Goal: Task Accomplishment & Management: Use online tool/utility

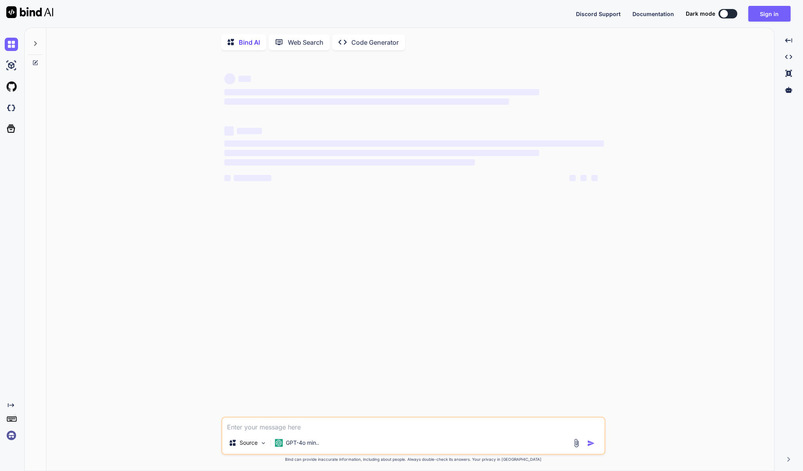
type textarea "x"
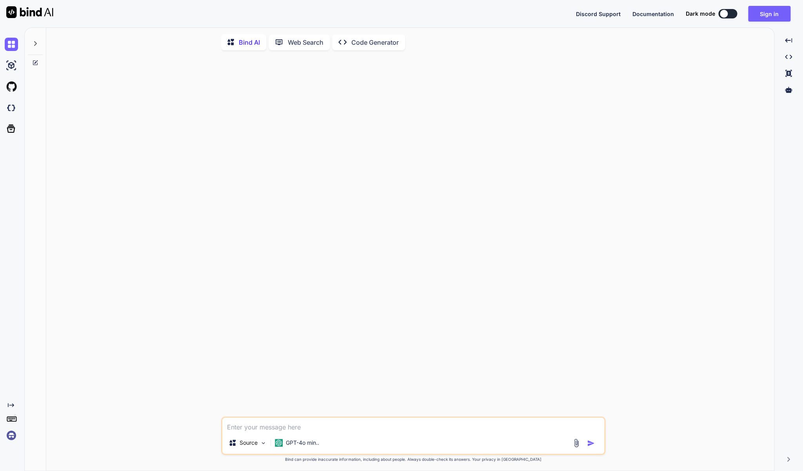
click at [35, 39] on div at bounding box center [35, 41] width 15 height 27
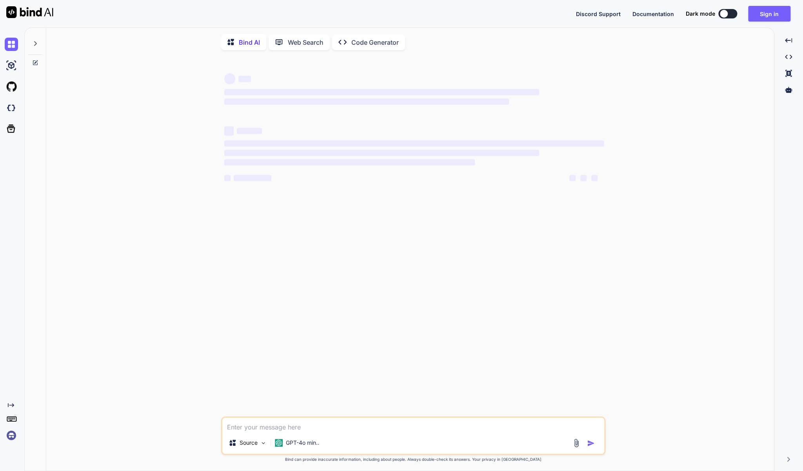
type textarea "x"
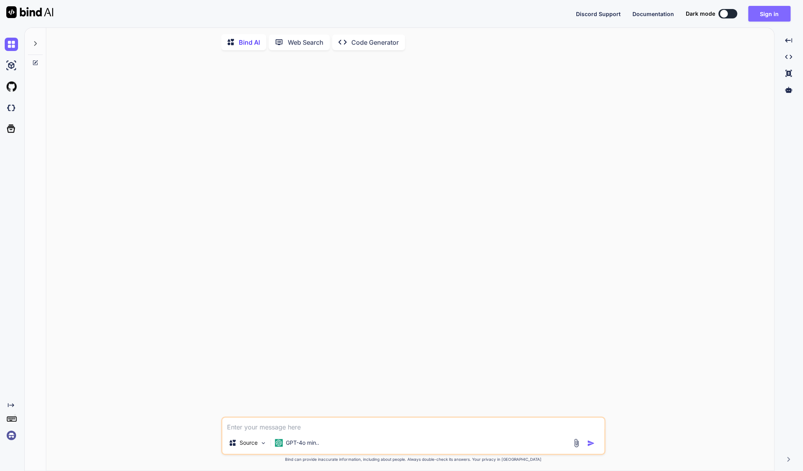
click at [767, 15] on button "Sign in" at bounding box center [770, 14] width 42 height 16
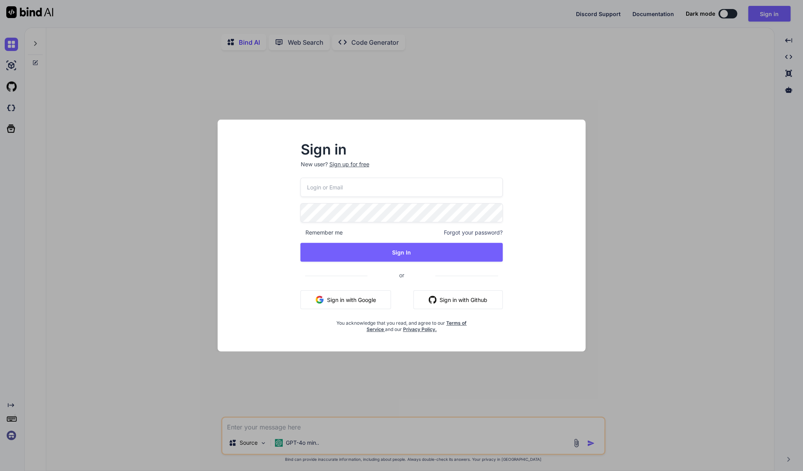
click at [325, 186] on input "email" at bounding box center [401, 187] width 202 height 19
type input "brainarium@gmail.com"
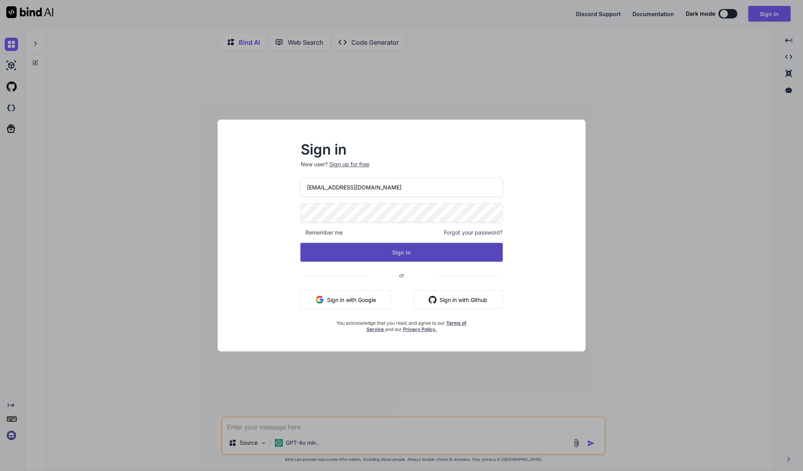
click at [384, 255] on button "Sign In" at bounding box center [401, 252] width 202 height 19
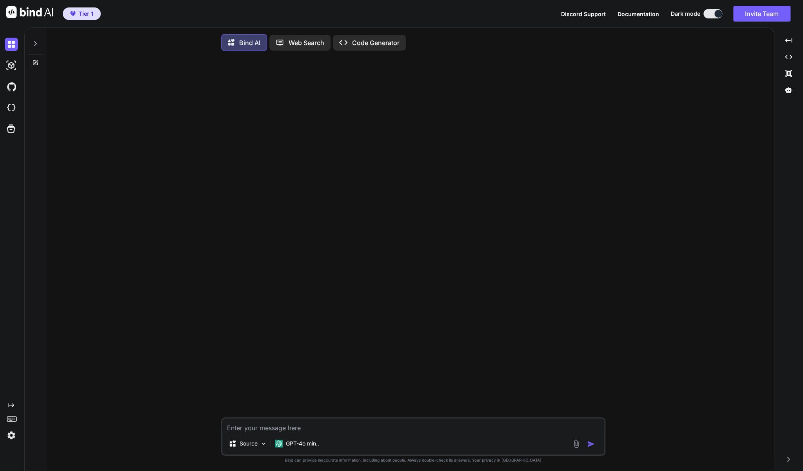
click at [36, 44] on icon at bounding box center [35, 43] width 3 height 5
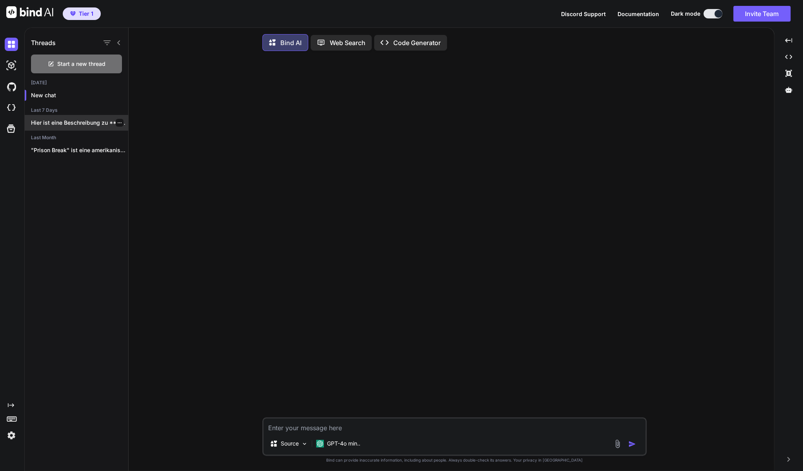
click at [90, 123] on p "Hier ist eine Beschreibung zu **Hannibal –..." at bounding box center [79, 123] width 97 height 8
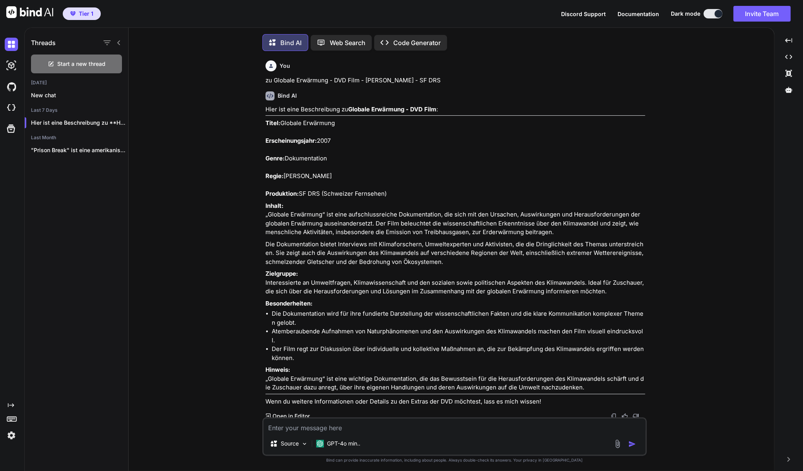
scroll to position [1, 0]
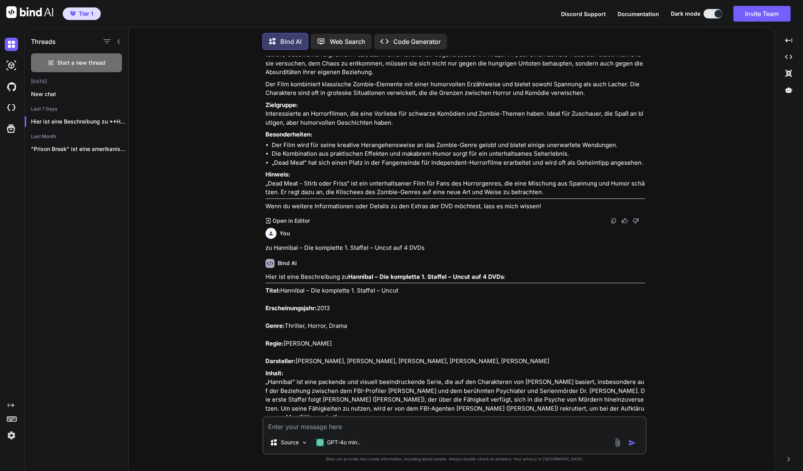
click at [313, 430] on textarea at bounding box center [455, 424] width 382 height 14
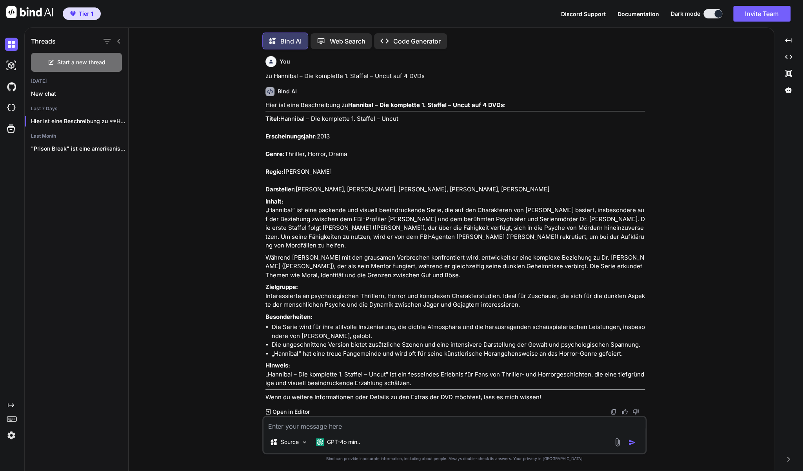
scroll to position [1460, 0]
paste textarea "0w0gLI8L/b/8,,?nKXc"
paste textarea "Phantomschmerz (DVD-Film mit Til Schweiger)"
type textarea "zu Phantomschmerz (DVD-Film mit Til Schweiger)"
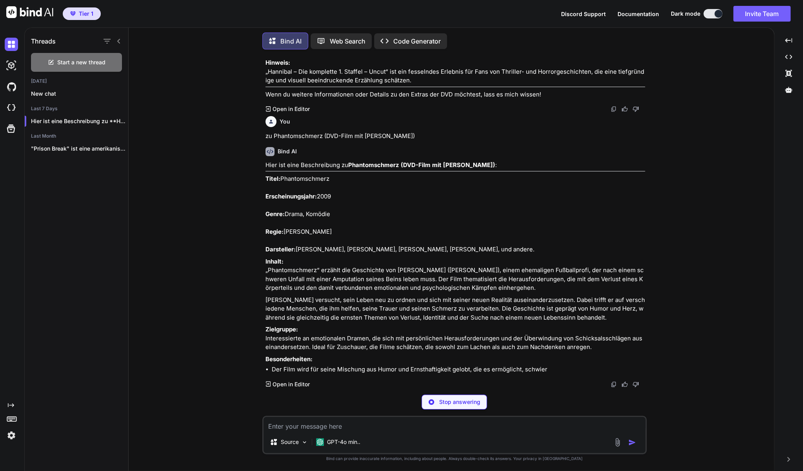
scroll to position [1809, 0]
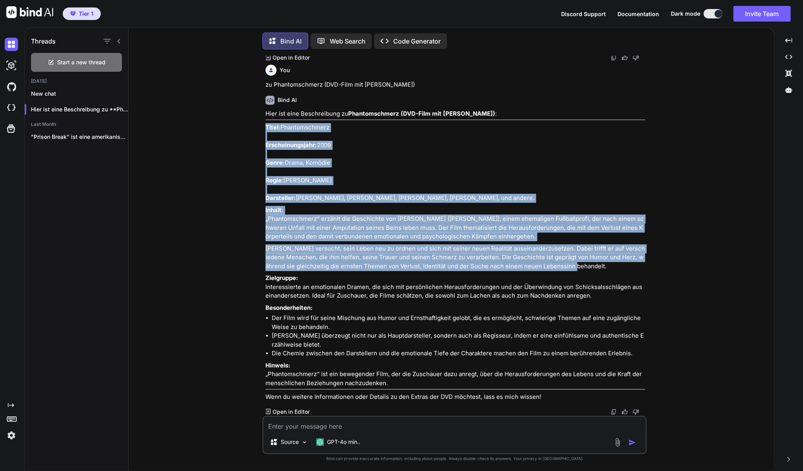
drag, startPoint x: 266, startPoint y: 160, endPoint x: 568, endPoint y: 306, distance: 336.2
click at [568, 306] on div "Hier ist eine Beschreibung zu Phantomschmerz (DVD-Film mit Til Schweiger) : Tit…" at bounding box center [456, 255] width 380 height 292
copy div "Titel: Phantomschmerz Erscheinungsjahr: 2009 Genre: Drama, Komödie Regie: Til S…"
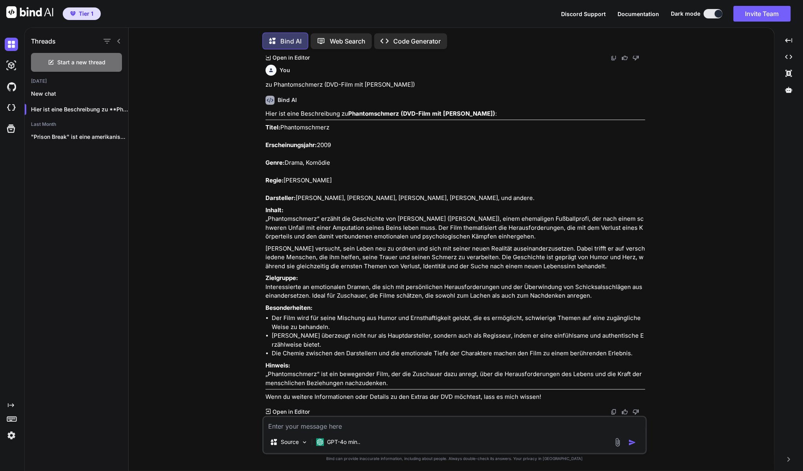
click at [293, 426] on textarea at bounding box center [455, 424] width 382 height 14
paste textarea "Maria Full of Grace (DVD) - Preisgekröntes Drama!"
type textarea "zu Maria Full of Grace (DVD)"
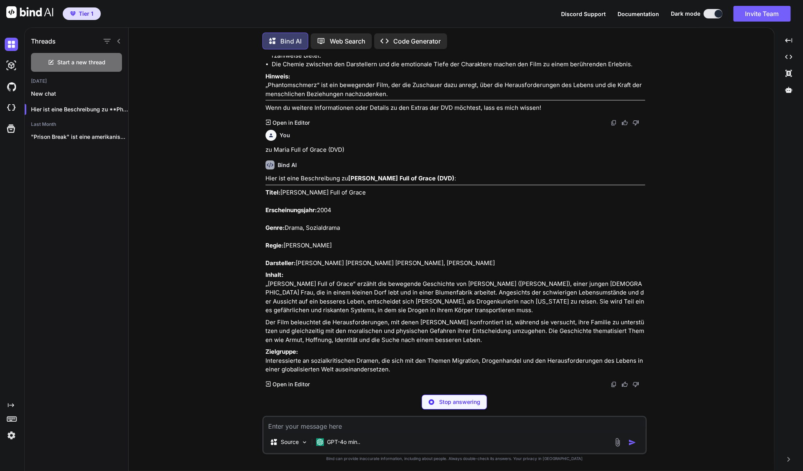
scroll to position [2176, 0]
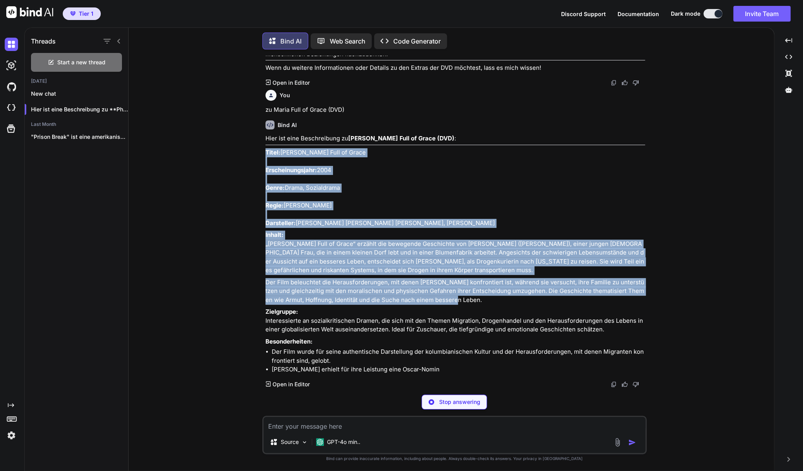
drag, startPoint x: 446, startPoint y: 330, endPoint x: 265, endPoint y: 171, distance: 241.0
click at [265, 171] on div "You zu Globale Erwärmung - DVD Film - Karen Coshof - SF DRS Bind AI Hier ist ei…" at bounding box center [455, 222] width 383 height 333
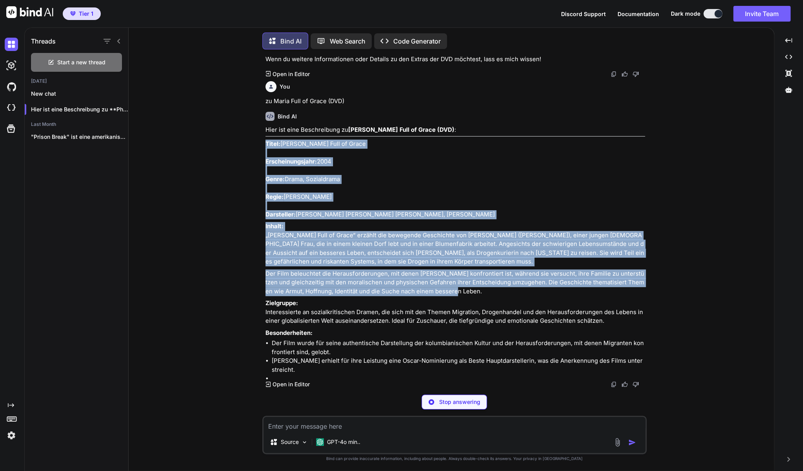
copy div "Titel: Maria Full of Grace Erscheinungsjahr: 2004 Genre: Drama, Sozialdrama Reg…"
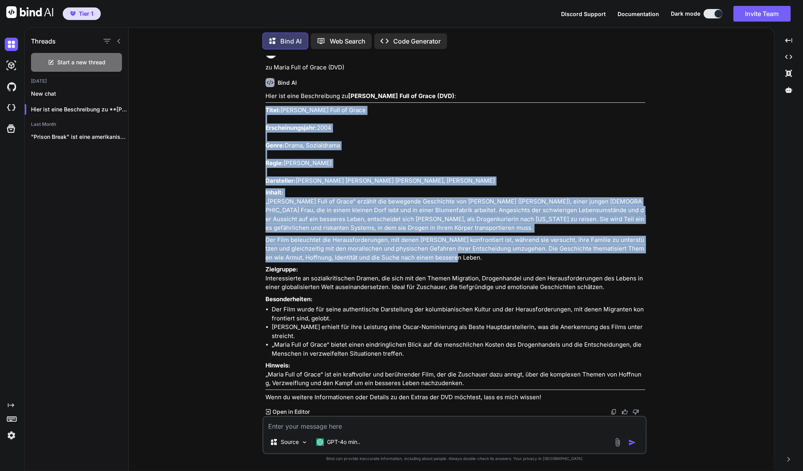
scroll to position [2267, 0]
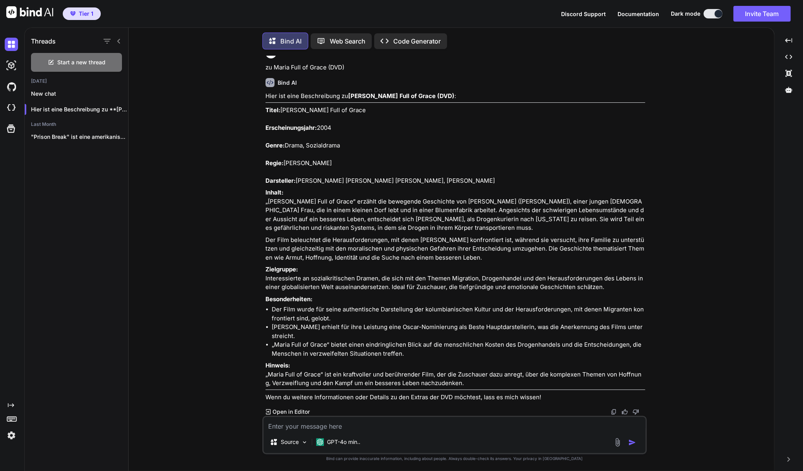
click at [301, 432] on div "Source GPT-4o min.." at bounding box center [454, 435] width 384 height 38
click at [301, 429] on textarea at bounding box center [455, 424] width 382 height 14
paste textarea "Mein linker Fuss - Daniel Day-Lewis (DVD)"
type textarea "zu Mein linker Fuss - Daniel Day-Lewis (DVD)"
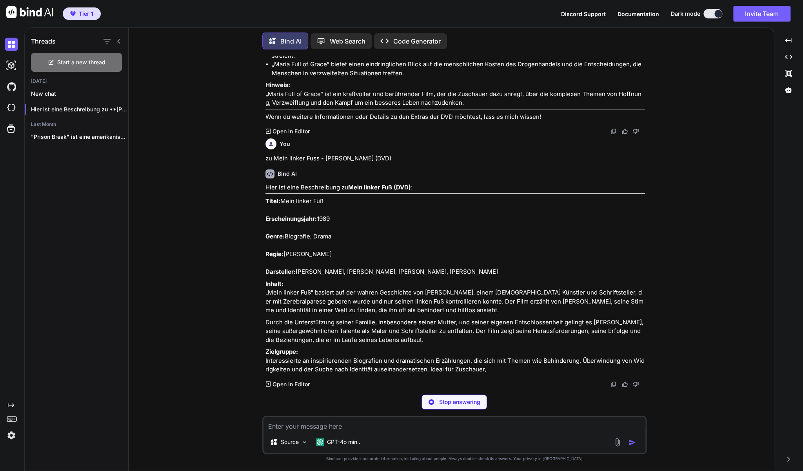
scroll to position [2565, 0]
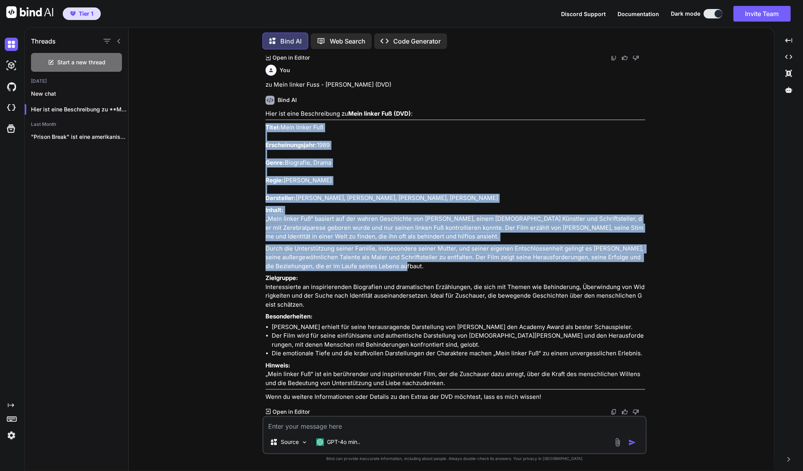
drag, startPoint x: 407, startPoint y: 333, endPoint x: 266, endPoint y: 183, distance: 206.2
click at [266, 183] on div "Hier ist eine Beschreibung zu Mein linker Fuß (DVD) : Titel: Mein linker Fuß Er…" at bounding box center [456, 255] width 380 height 292
copy div "Titel: Mein linker Fuß Erscheinungsjahr: 1989 Genre: Biografie, Drama Regie: Ji…"
